Goal: Information Seeking & Learning: Learn about a topic

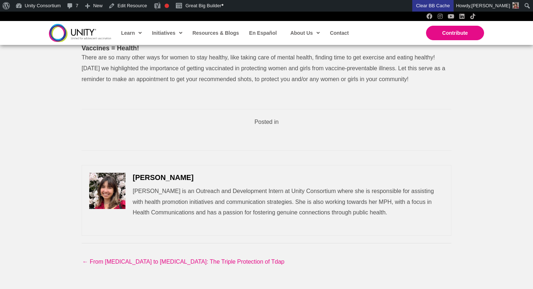
scroll to position [604, 0]
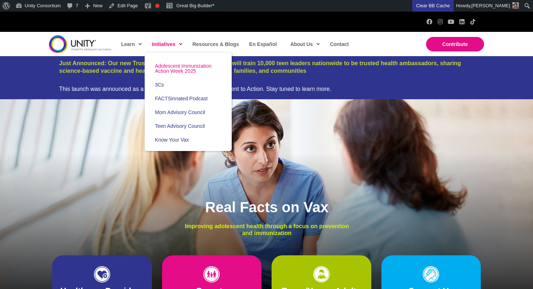
click at [171, 64] on span "Adolescent Immunization Action Week 2025" at bounding box center [183, 68] width 57 height 11
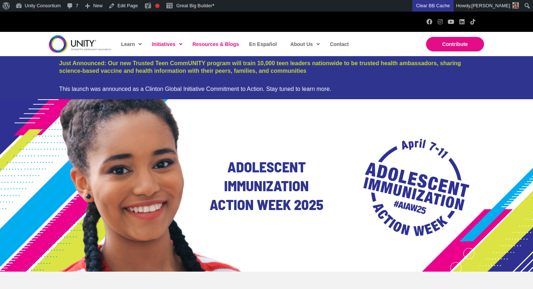
click at [217, 44] on span "Resources & Blogs" at bounding box center [215, 44] width 46 height 6
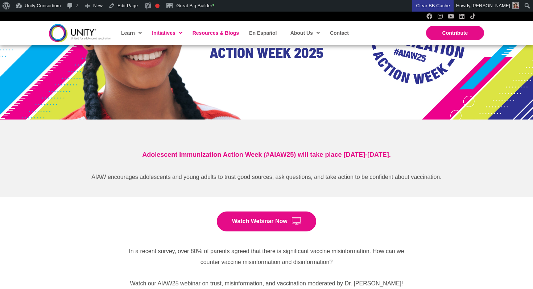
scroll to position [151, 0]
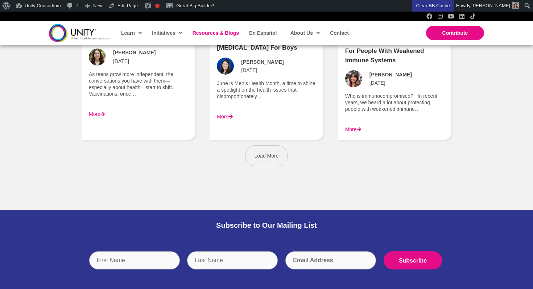
scroll to position [1090, 0]
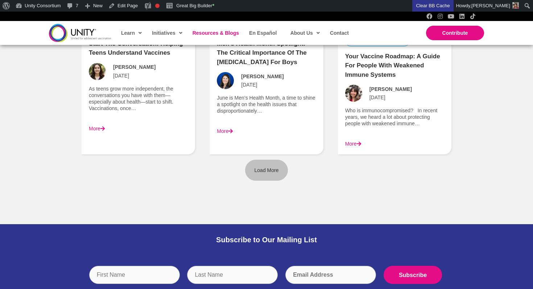
click at [256, 174] on link "Load More" at bounding box center [266, 170] width 43 height 21
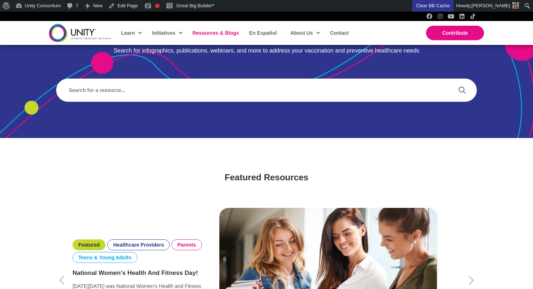
scroll to position [112, 0]
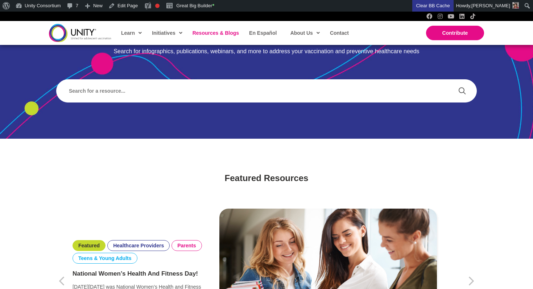
click at [79, 42] on img at bounding box center [80, 33] width 62 height 18
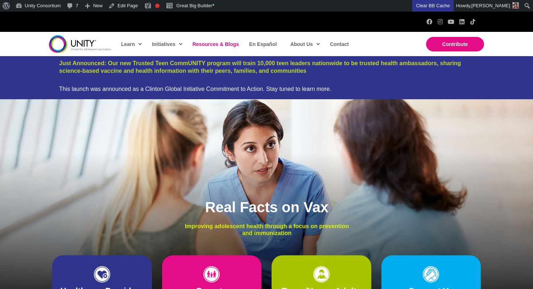
click at [218, 47] on link "Resources & Blogs" at bounding box center [215, 44] width 53 height 17
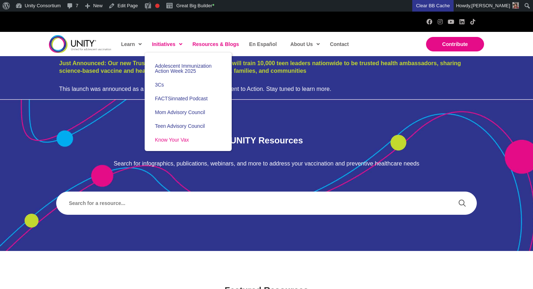
click at [177, 143] on link "Know Your Vax" at bounding box center [188, 140] width 87 height 14
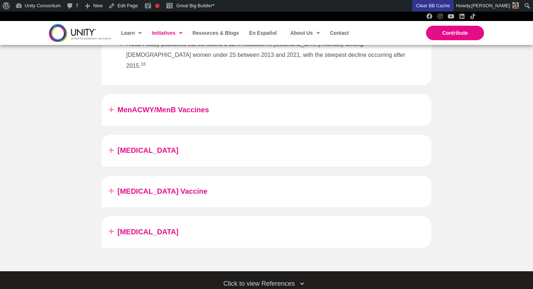
scroll to position [1068, 0]
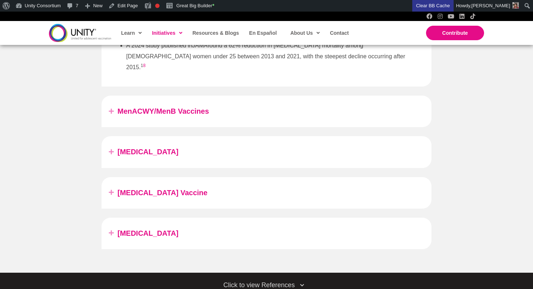
click at [151, 105] on link "MenACWY/MenB Vaccines" at bounding box center [270, 111] width 307 height 13
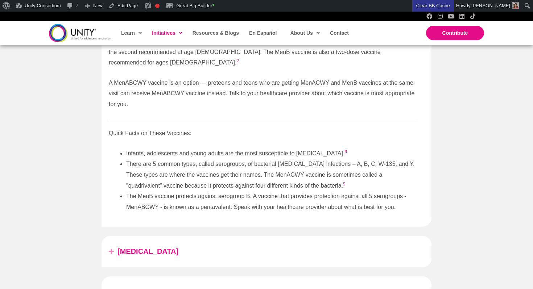
scroll to position [874, 0]
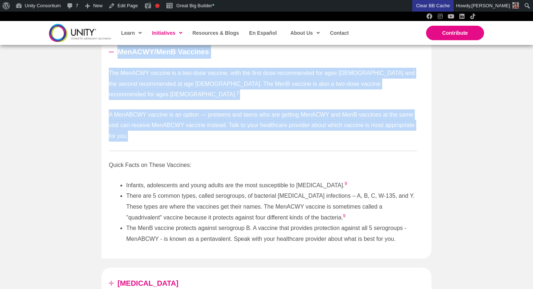
drag, startPoint x: 111, startPoint y: 67, endPoint x: 394, endPoint y: 126, distance: 289.4
click at [394, 126] on div "MenACWY/MenB Vaccines The MenACWY vaccine is a two-dose vaccine, with the first…" at bounding box center [266, 147] width 330 height 222
click at [394, 126] on p "A MenABCWY vaccine is an option — preteens and teens who are getting MenACWY an…" at bounding box center [263, 125] width 308 height 32
drag, startPoint x: 110, startPoint y: 74, endPoint x: 132, endPoint y: 147, distance: 76.6
click at [132, 147] on div "The MenACWY vaccine is a two-dose vaccine, with the first dose recommended for …" at bounding box center [266, 163] width 330 height 191
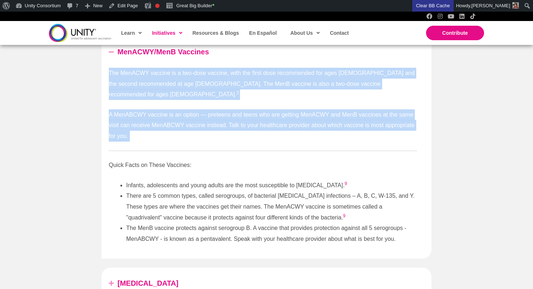
copy div "The MenACWY vaccine is a two-dose vaccine, with the first dose recommended for …"
